Goal: Navigation & Orientation: Find specific page/section

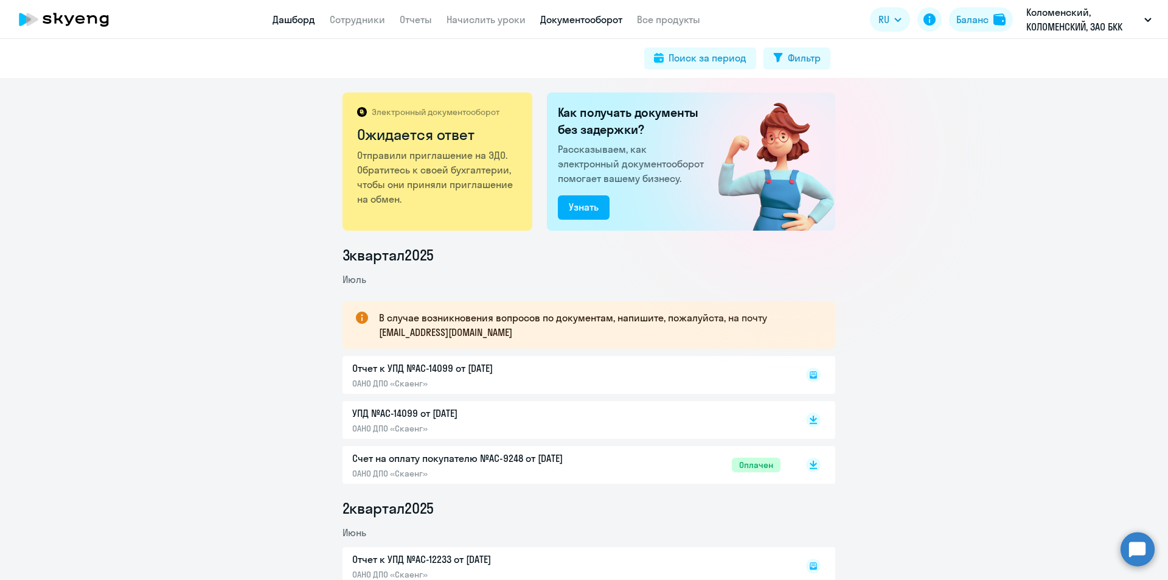
click at [285, 15] on link "Дашборд" at bounding box center [294, 19] width 43 height 12
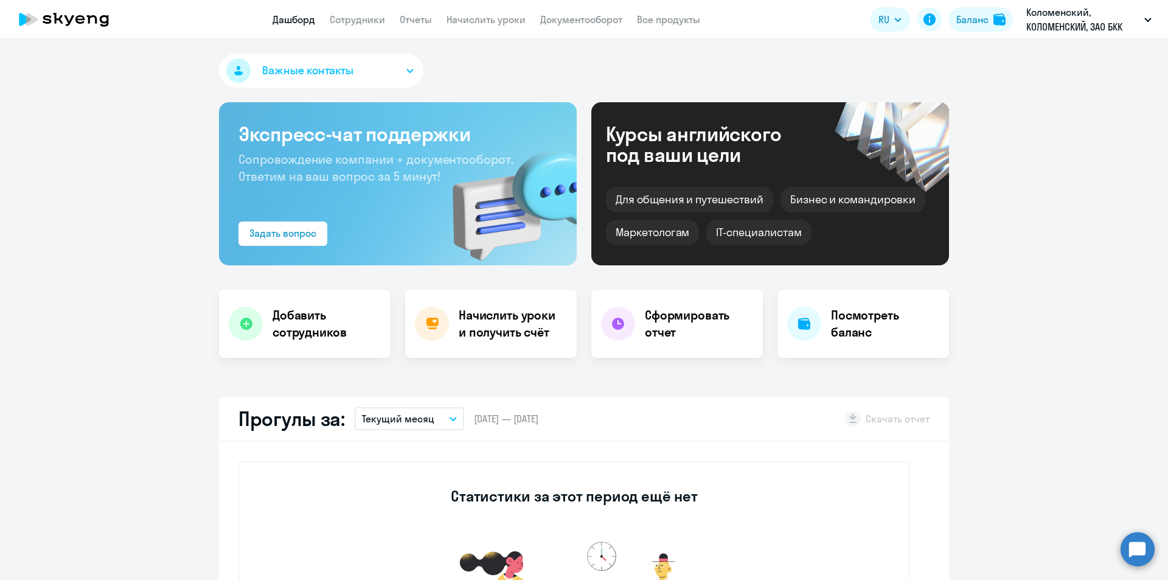
select select "30"
click at [352, 17] on link "Сотрудники" at bounding box center [357, 19] width 55 height 12
select select "30"
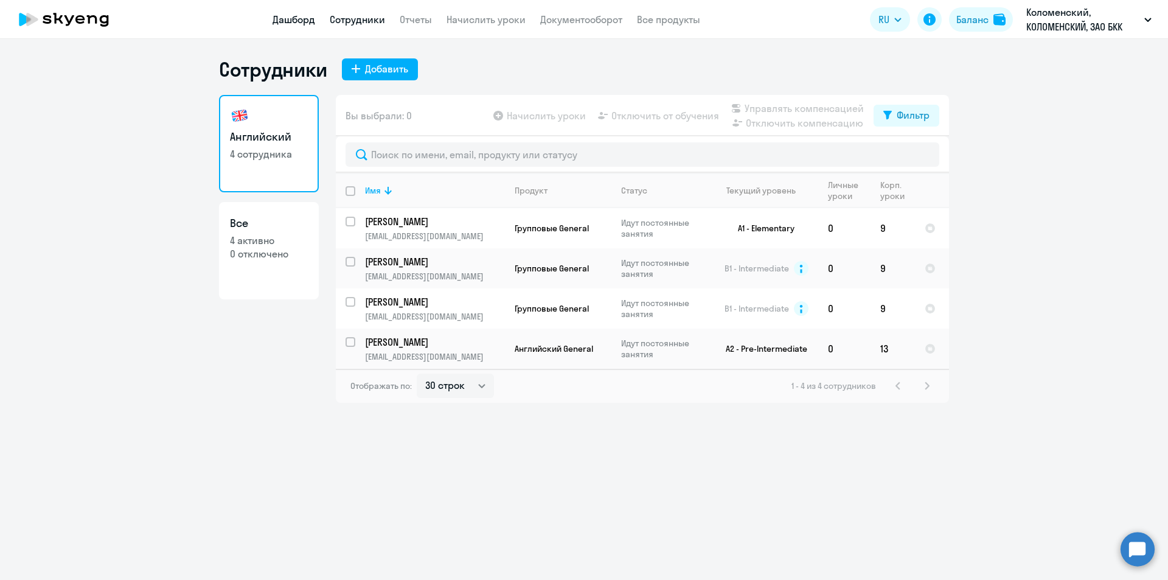
click at [299, 16] on link "Дашборд" at bounding box center [294, 19] width 43 height 12
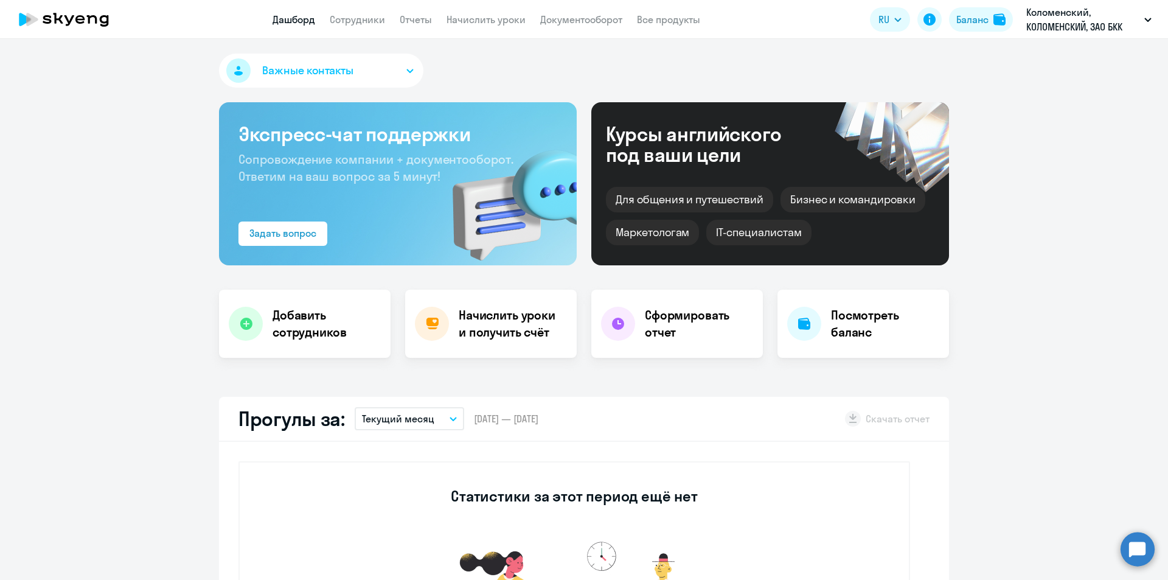
select select "30"
